Goal: Information Seeking & Learning: Find specific fact

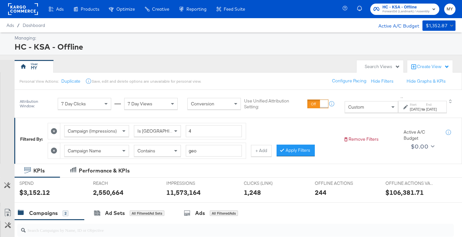
click at [205, 145] on input "geo" at bounding box center [214, 151] width 56 height 12
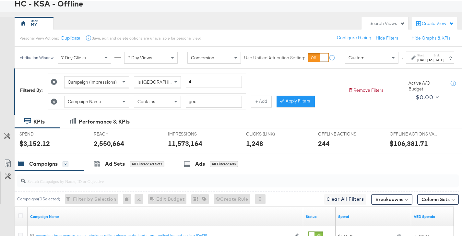
click at [205, 106] on input "geo" at bounding box center [214, 100] width 56 height 12
type input "affor"
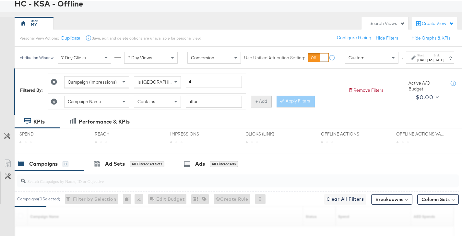
click at [261, 106] on button "+ Add" at bounding box center [261, 100] width 21 height 12
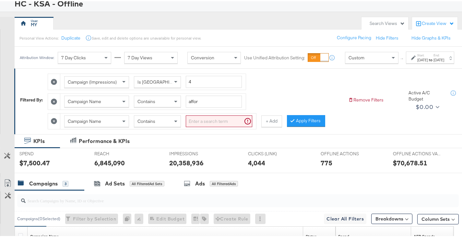
click at [216, 125] on input "search" at bounding box center [219, 120] width 66 height 12
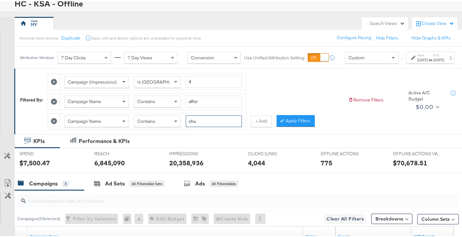
type input "shu"
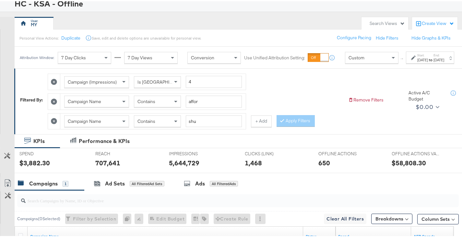
click at [428, 61] on strong "to" at bounding box center [431, 58] width 6 height 5
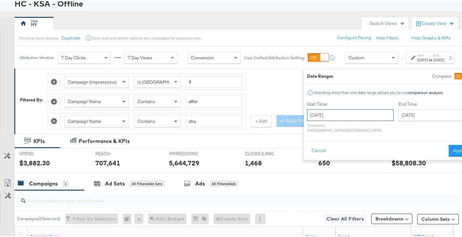
click at [309, 116] on input "[DATE]" at bounding box center [350, 114] width 87 height 12
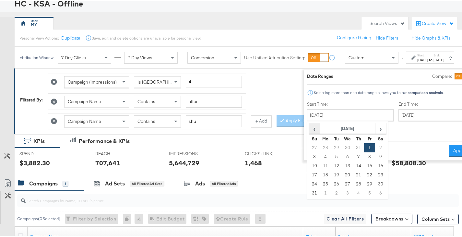
click at [309, 125] on span "‹" at bounding box center [314, 127] width 10 height 10
click at [353, 145] on td "1" at bounding box center [358, 146] width 11 height 9
type input "[DATE]"
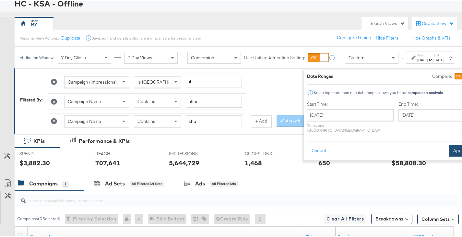
click at [449, 144] on button "Apply" at bounding box center [459, 150] width 20 height 12
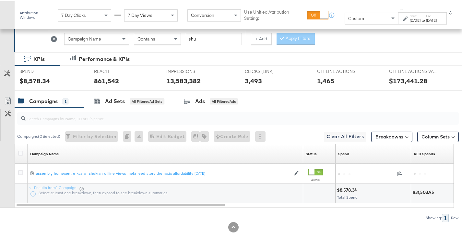
scroll to position [145, 0]
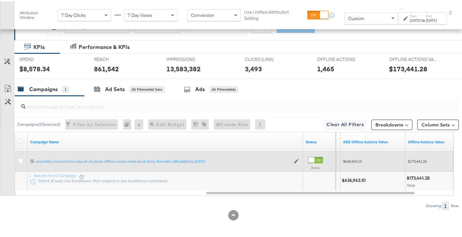
click at [353, 162] on span "$636,963.10" at bounding box center [352, 160] width 19 height 5
copy span "636,963.10"
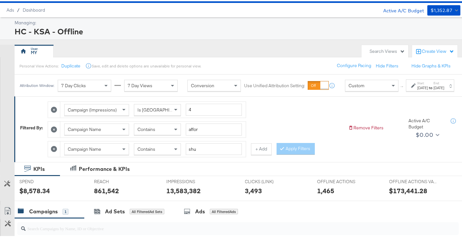
scroll to position [16, 0]
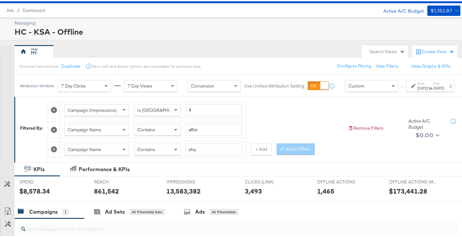
click at [155, 151] on span "Contains" at bounding box center [146, 148] width 18 height 6
click at [286, 153] on button "Apply Filters" at bounding box center [295, 148] width 38 height 12
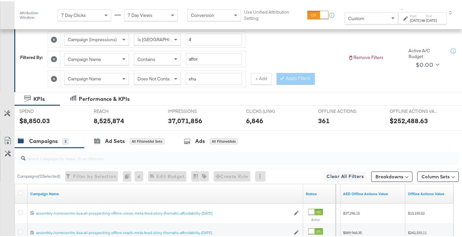
scroll to position [165, 0]
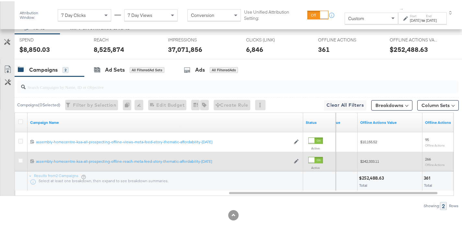
click at [374, 161] on span "$242,333.11" at bounding box center [369, 160] width 19 height 5
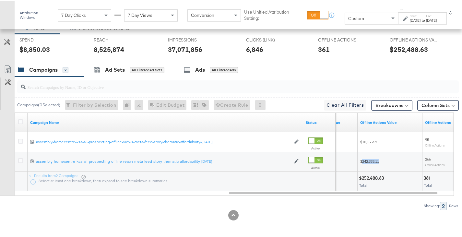
copy span "242,333.11"
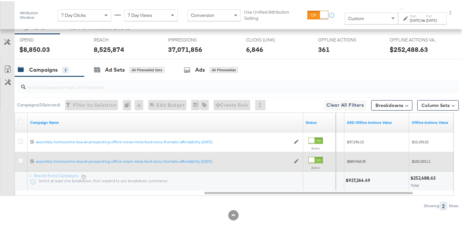
click at [357, 161] on span "$889,968.35" at bounding box center [356, 160] width 19 height 5
copy span "889,968.35"
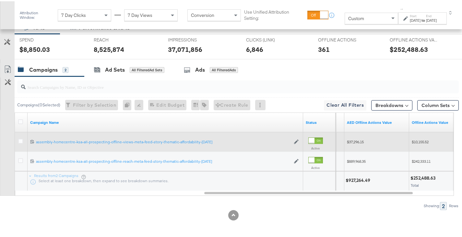
click at [355, 143] on span "$37,296.15" at bounding box center [355, 140] width 17 height 5
copy span "37,296.15"
